Goal: Task Accomplishment & Management: Complete application form

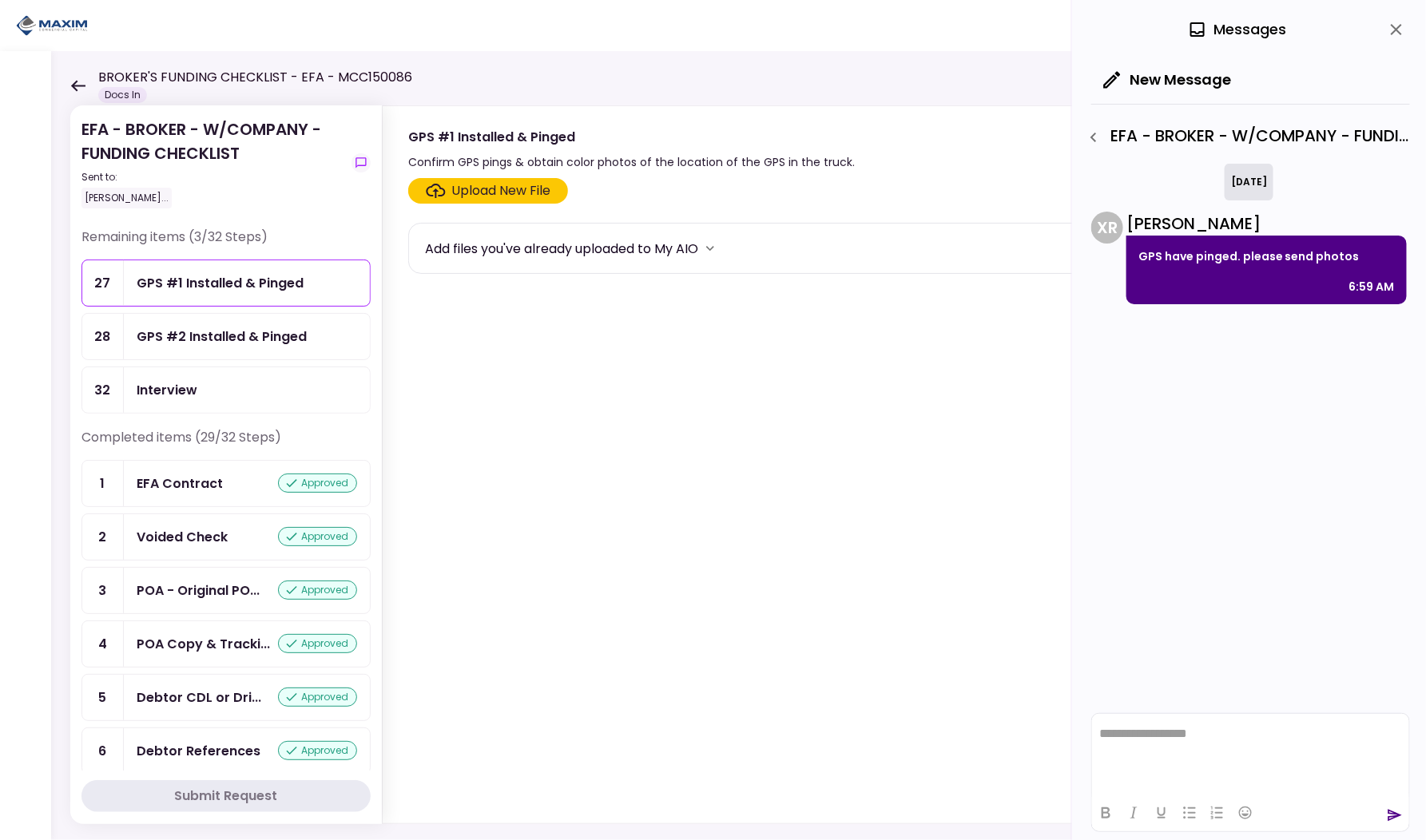
click at [537, 196] on div "Upload New File" at bounding box center [501, 191] width 99 height 19
click at [0, 0] on input "Upload New File" at bounding box center [0, 0] width 0 height 0
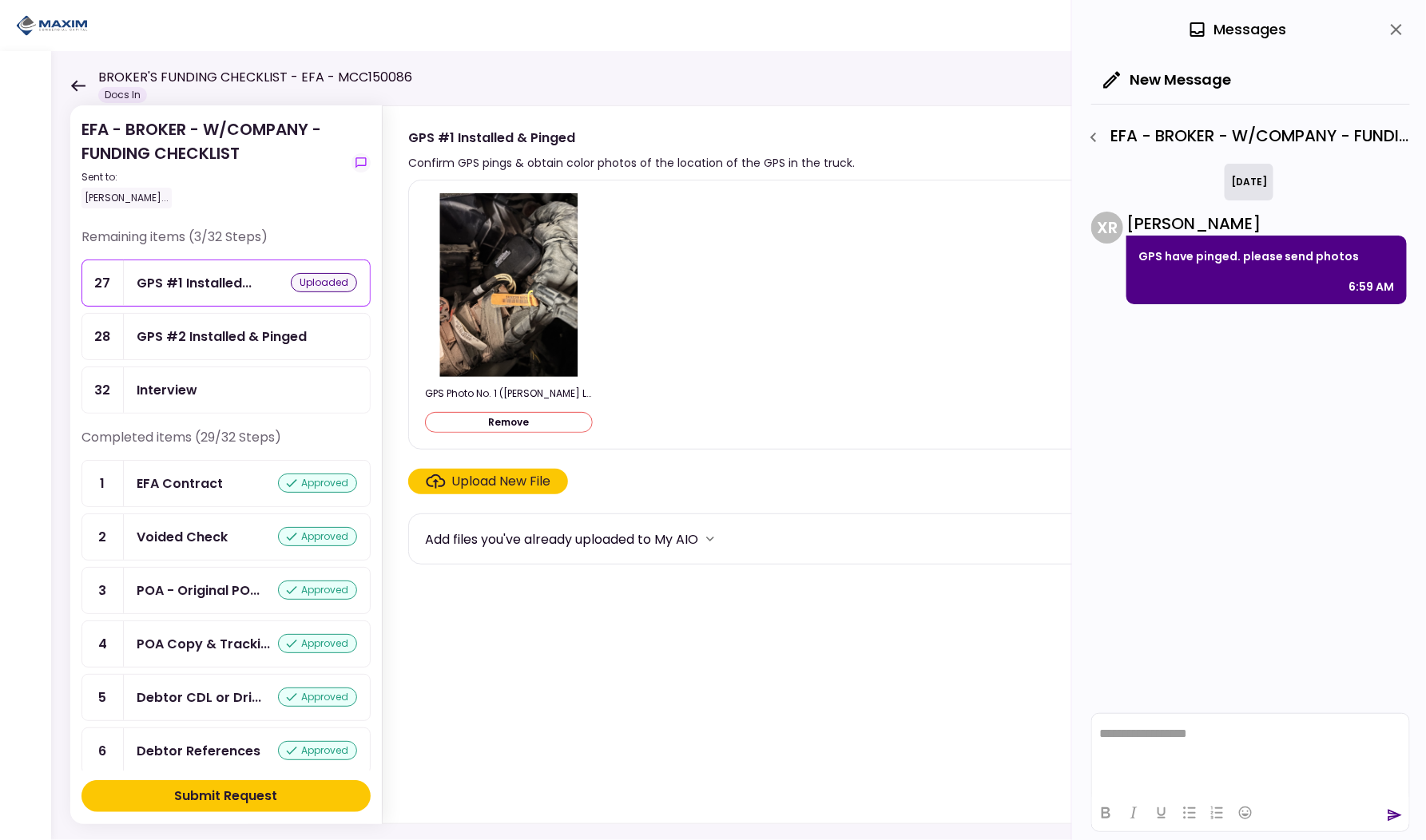
click at [264, 327] on div "GPS #2 Installed & Pinged" at bounding box center [221, 337] width 170 height 20
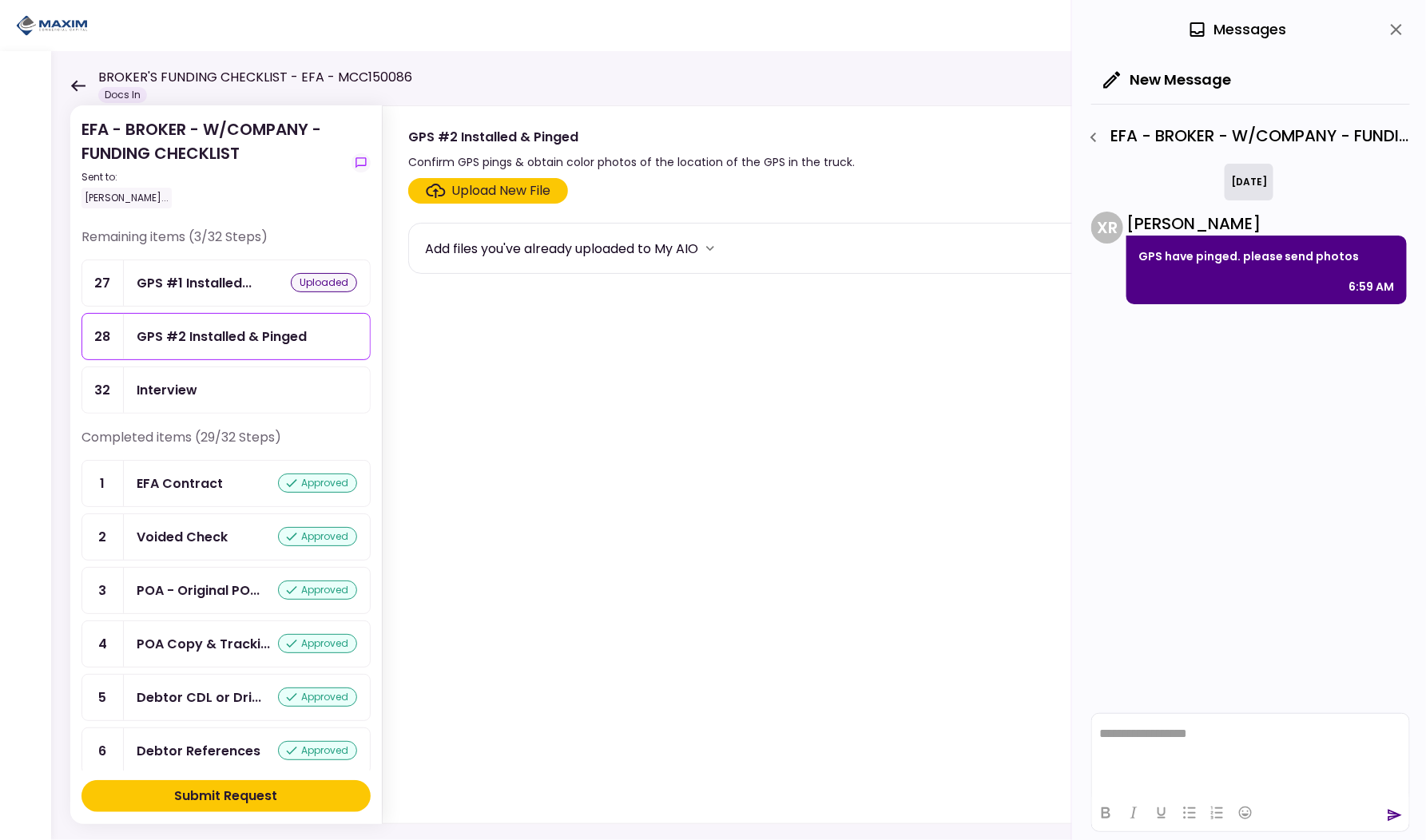
click at [484, 185] on div "Upload New File" at bounding box center [501, 191] width 99 height 19
click at [0, 0] on input "Upload New File" at bounding box center [0, 0] width 0 height 0
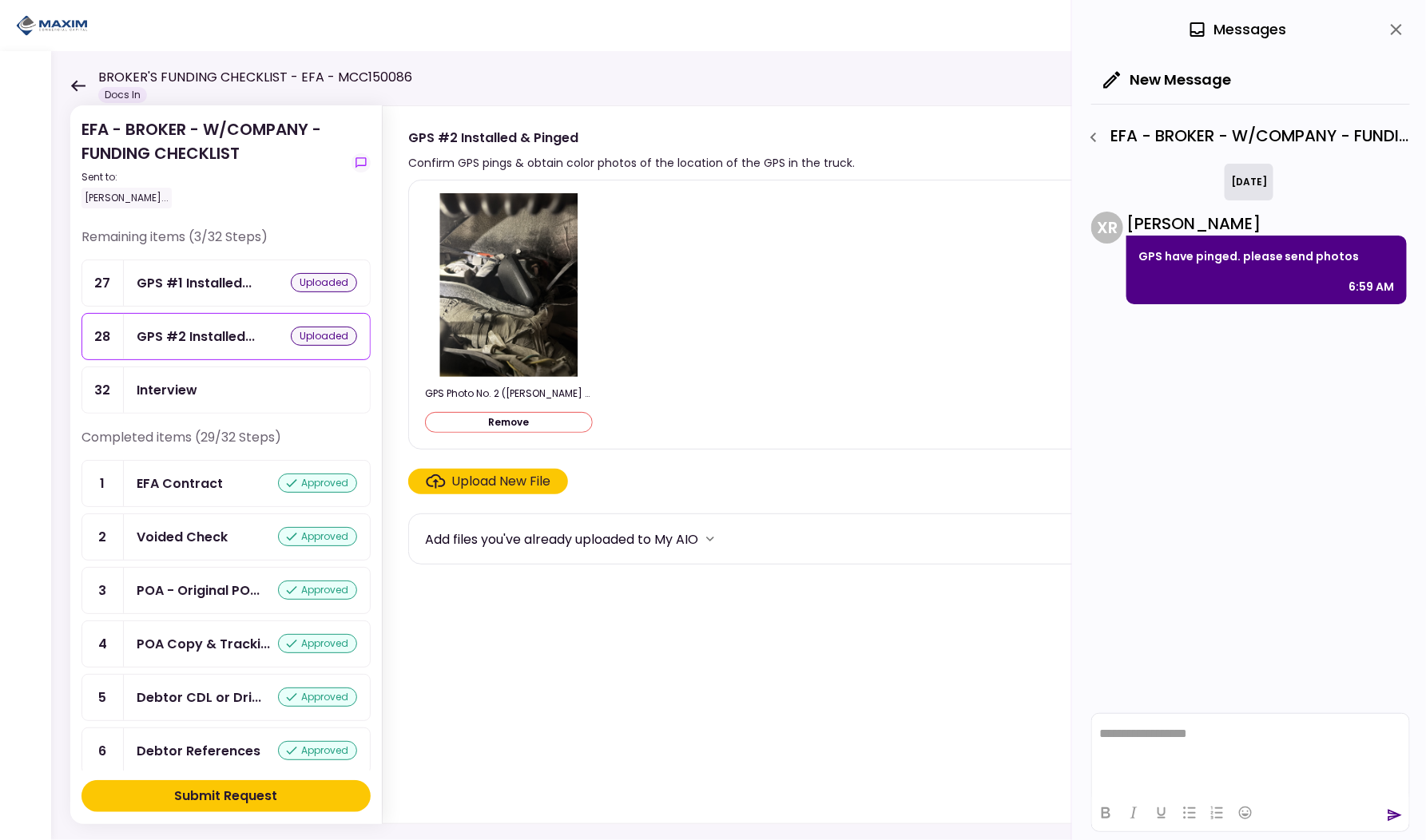
click at [1169, 743] on html "**********" at bounding box center [1250, 733] width 318 height 40
click at [257, 789] on div "Submit Request" at bounding box center [226, 797] width 103 height 19
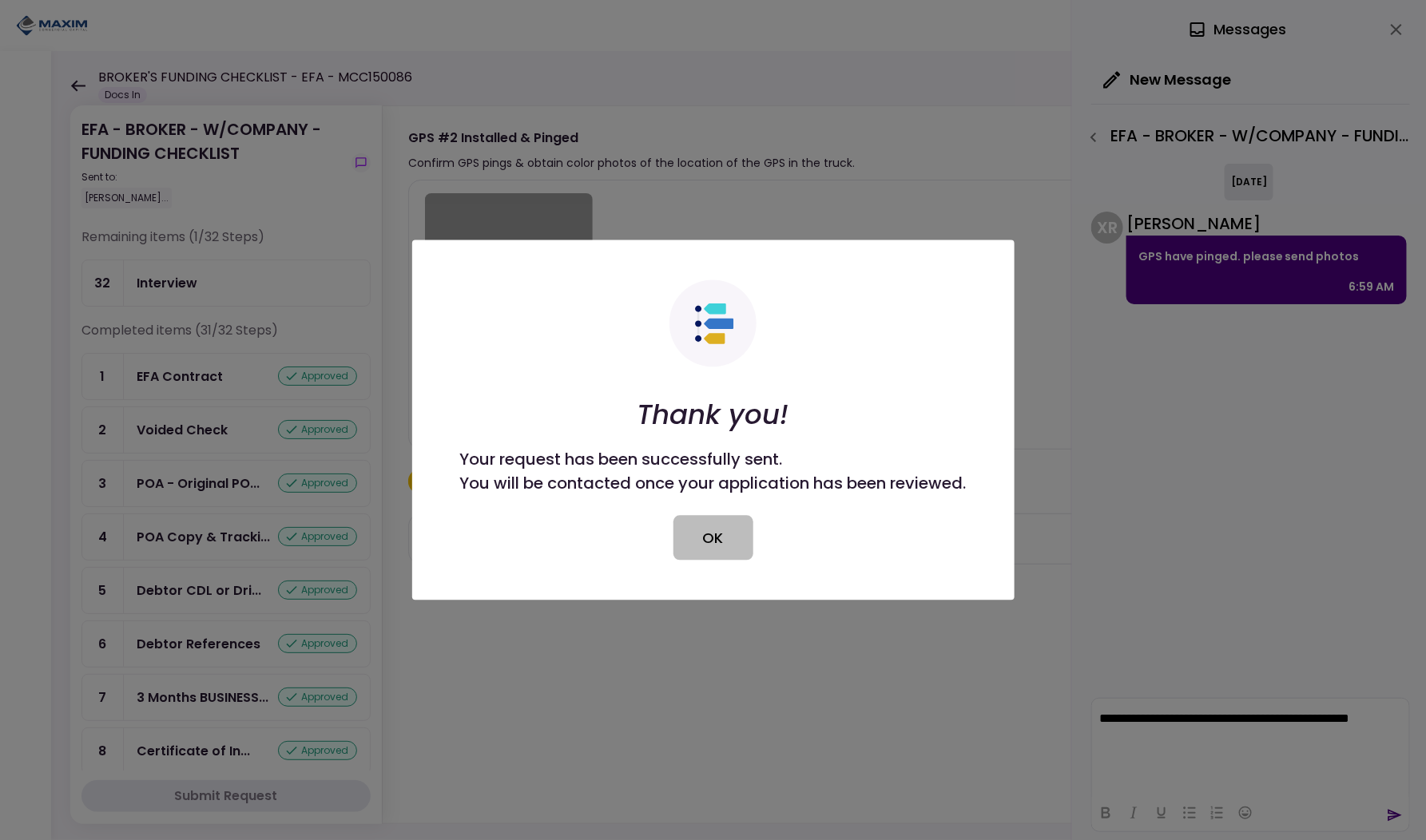
click at [700, 528] on button "OK" at bounding box center [713, 538] width 80 height 44
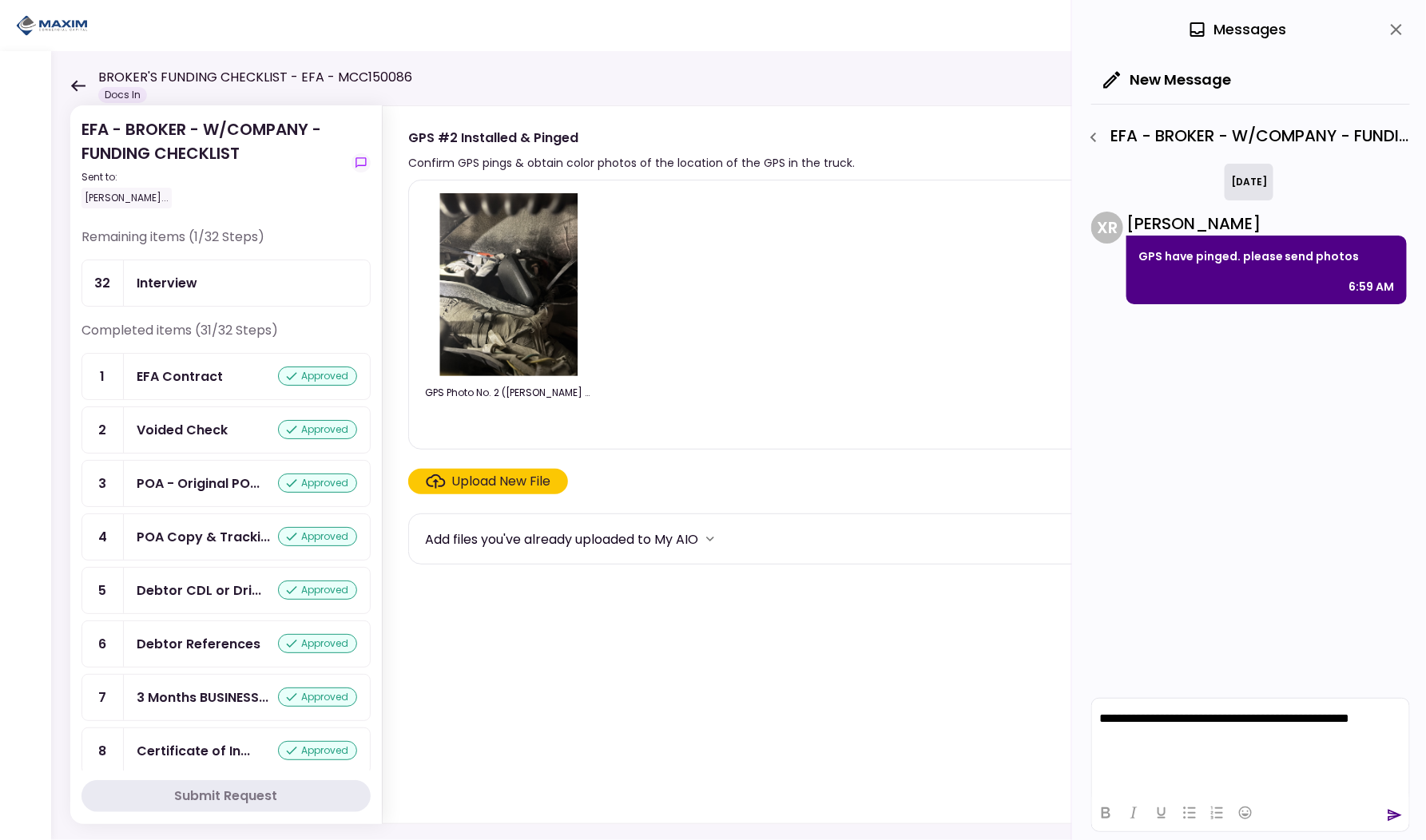
click at [76, 87] on icon at bounding box center [78, 86] width 15 height 12
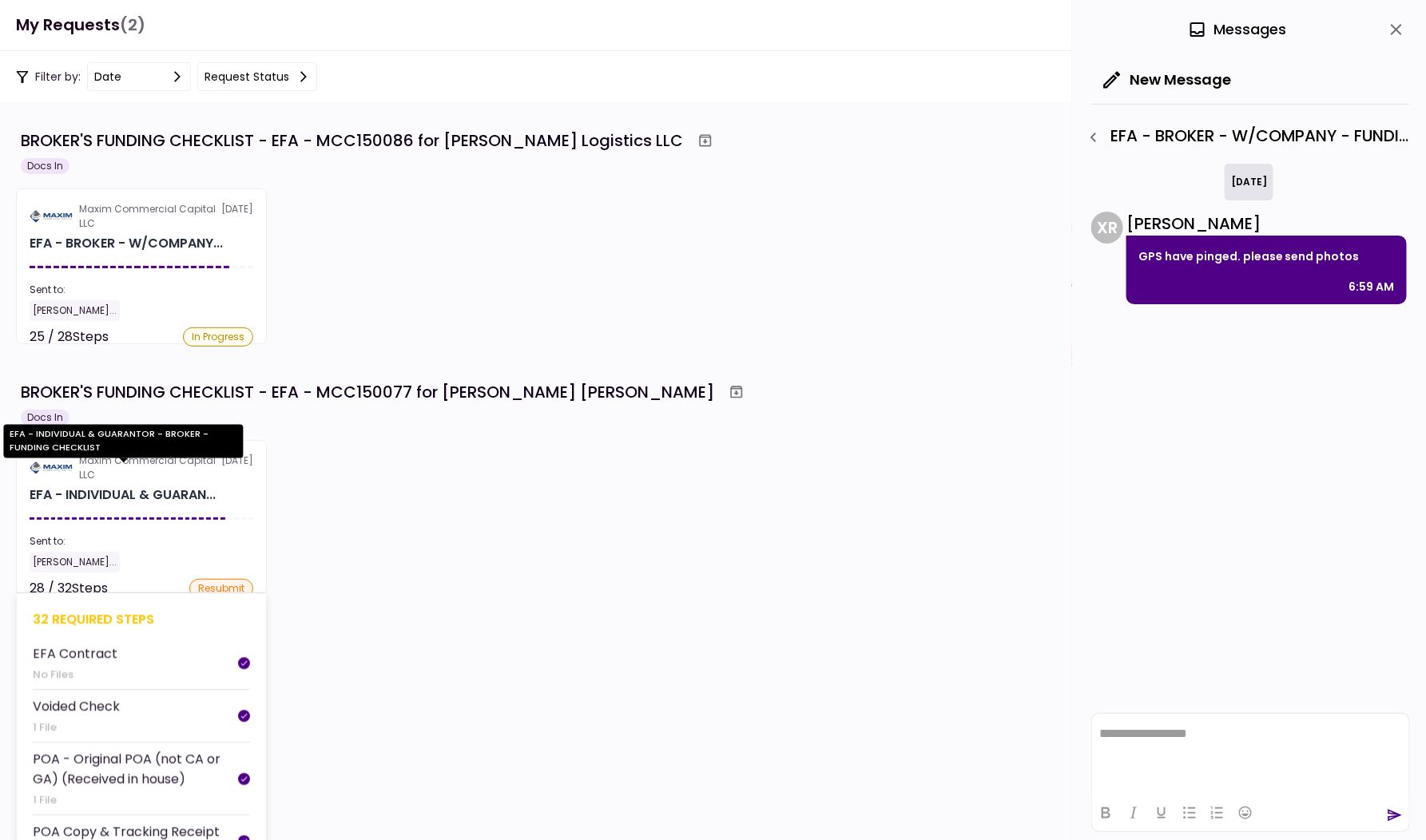
click at [168, 486] on div "EFA - INDIVIDUAL & GUARAN..." at bounding box center [122, 496] width 186 height 19
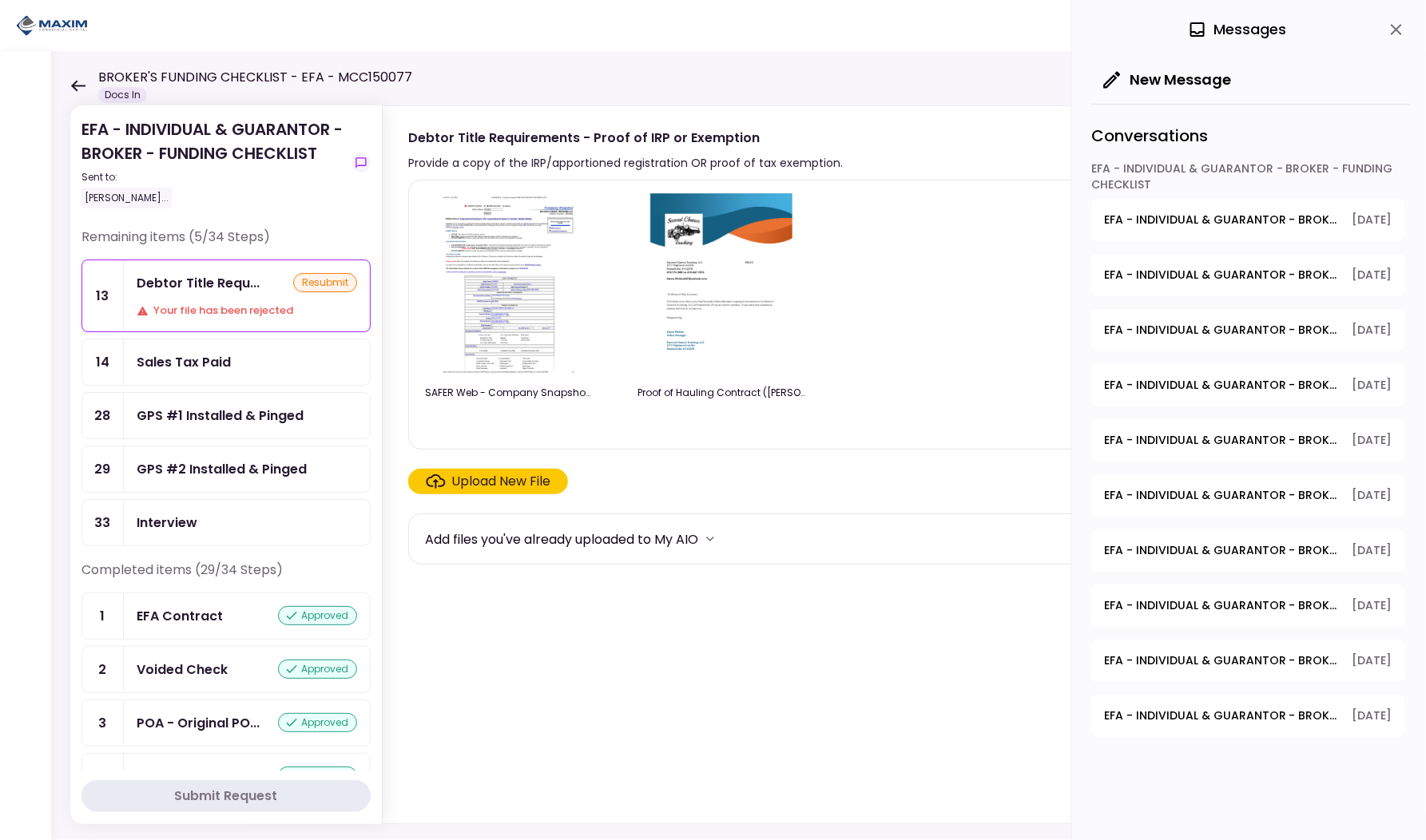
click at [80, 89] on icon at bounding box center [78, 86] width 15 height 12
